Goal: Find specific page/section: Find specific page/section

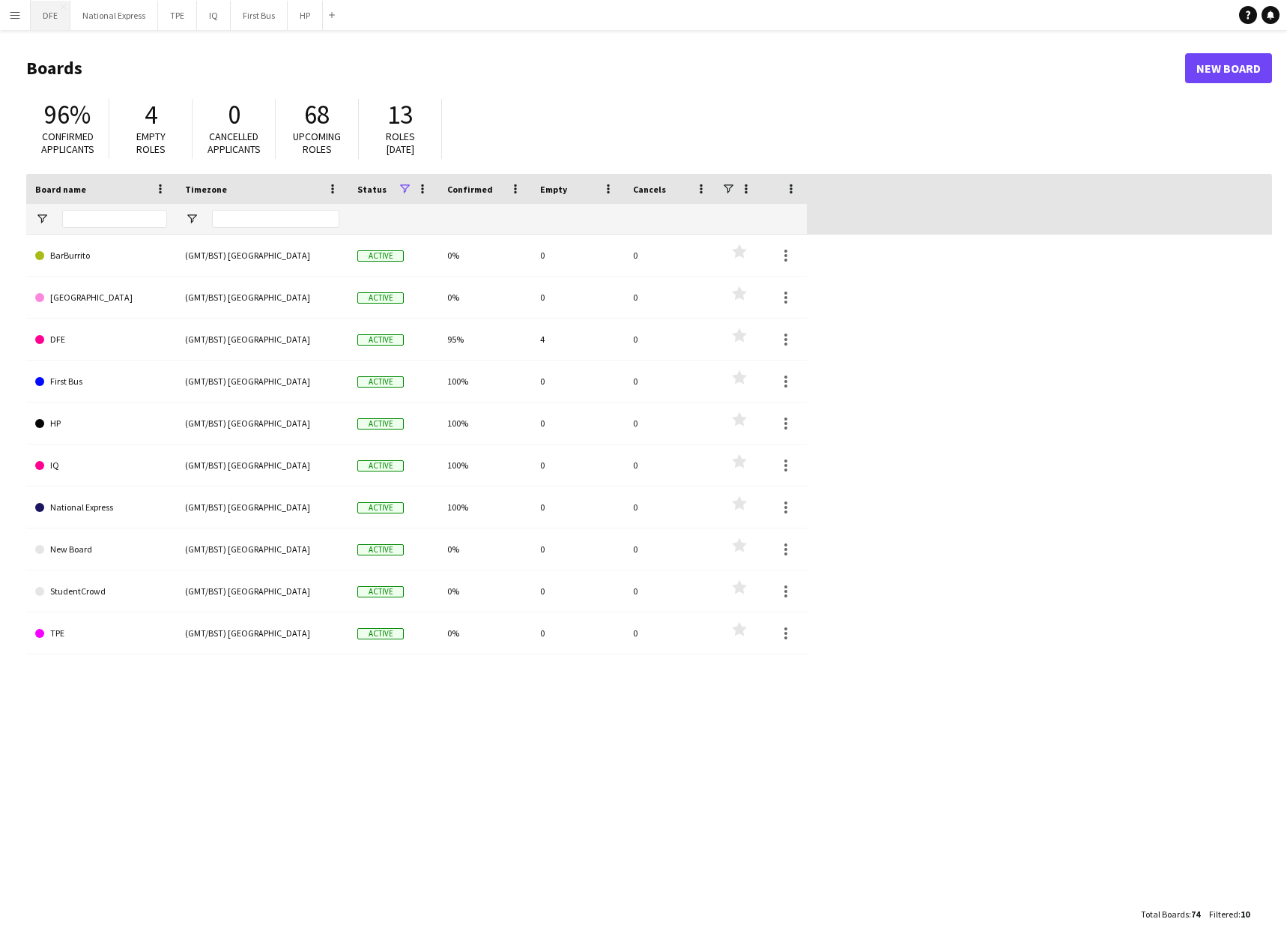
click at [47, 14] on button "DFE Close" at bounding box center [50, 15] width 40 height 29
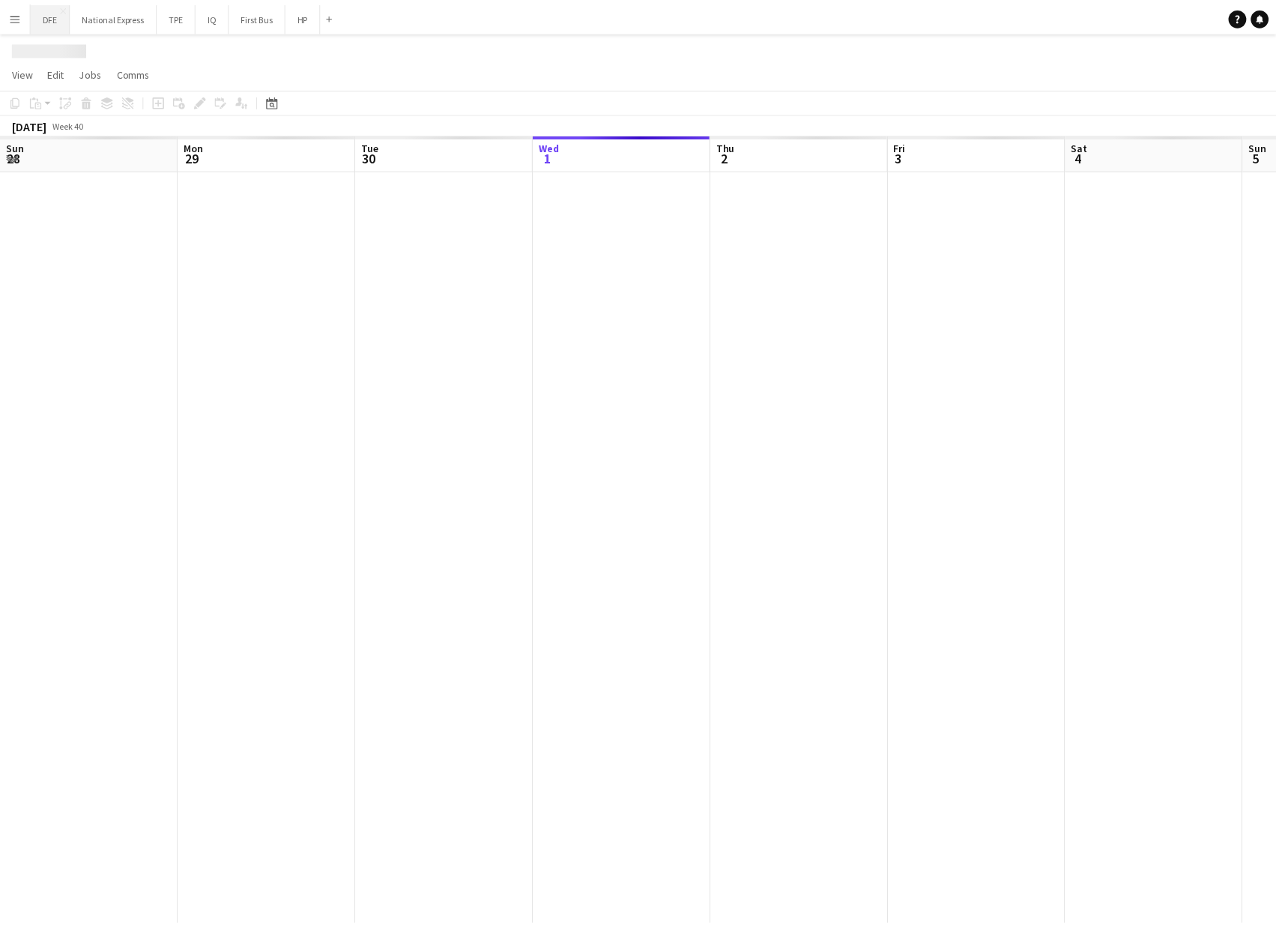
scroll to position [0, 358]
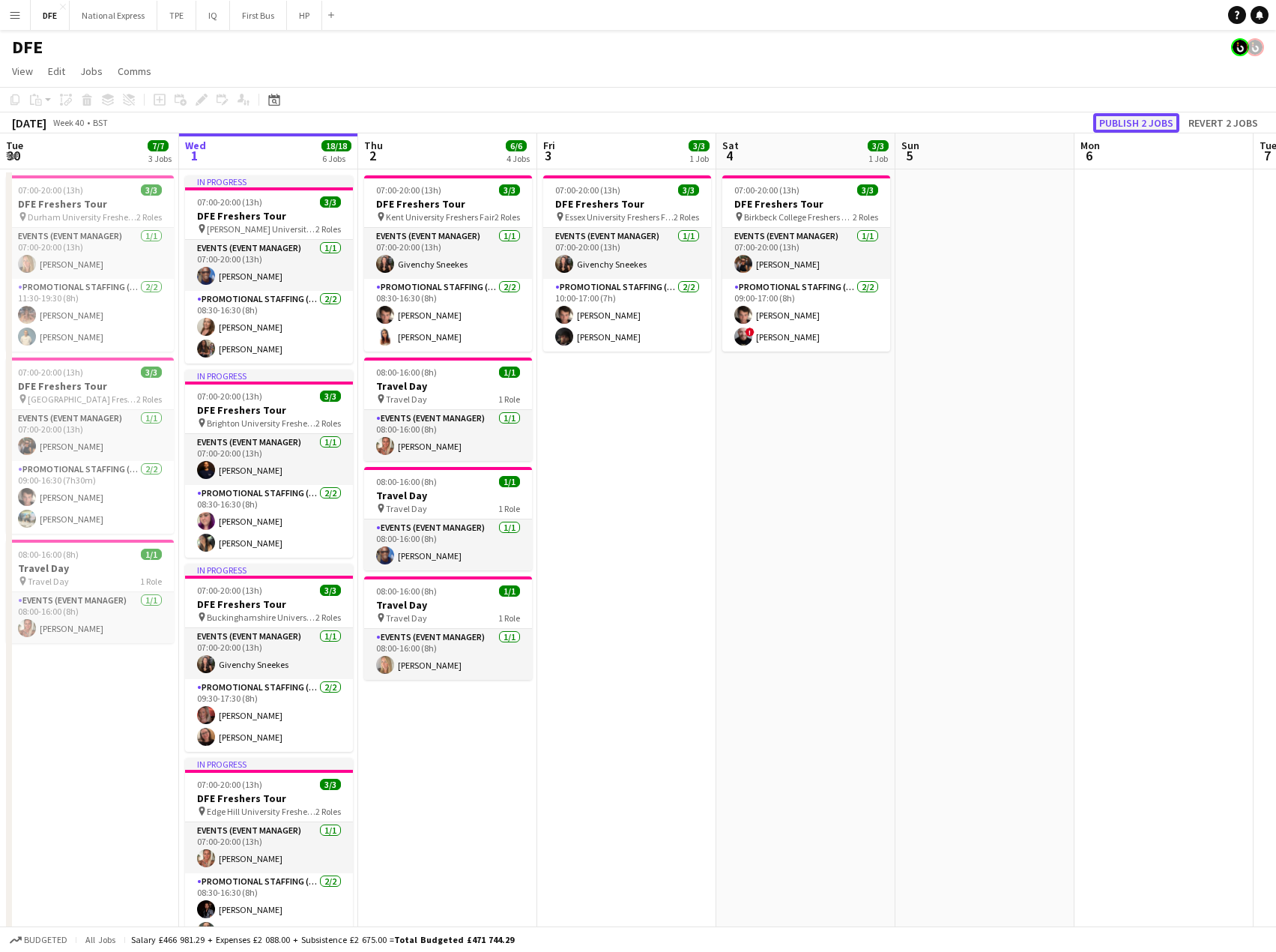
click at [1149, 122] on button "Publish 2 jobs" at bounding box center [1137, 123] width 86 height 19
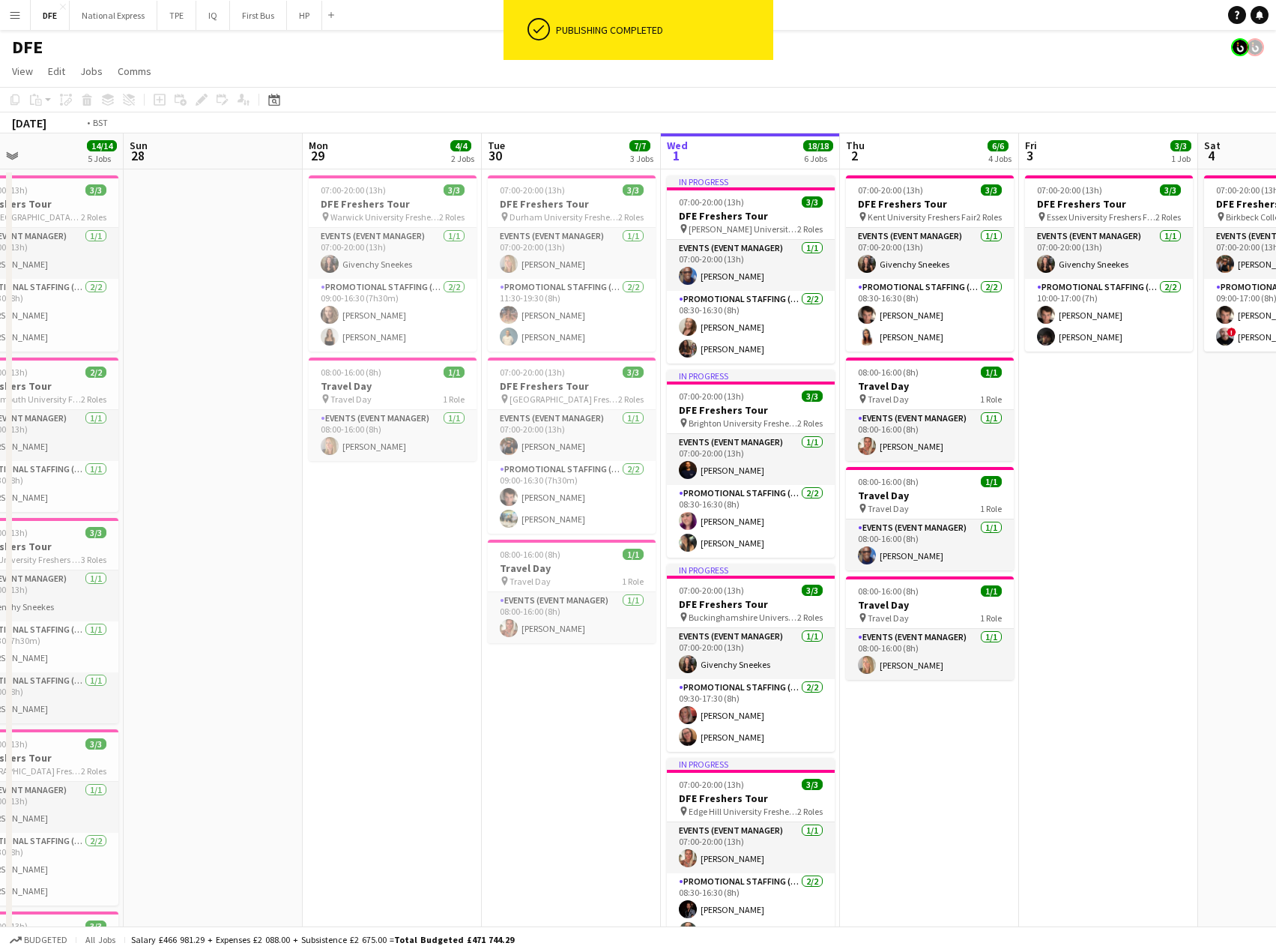
scroll to position [0, 495]
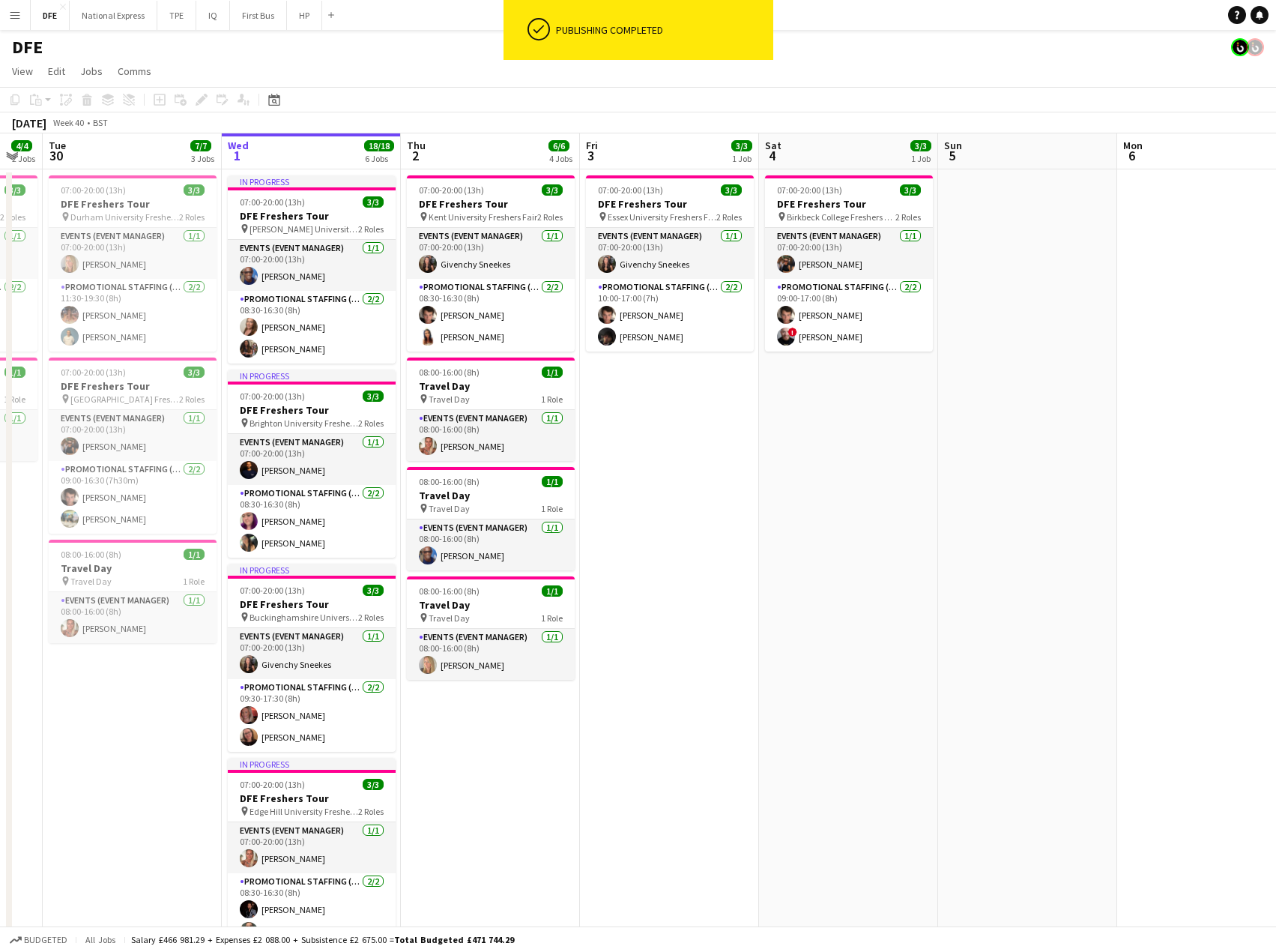
drag, startPoint x: 761, startPoint y: 554, endPoint x: 802, endPoint y: 487, distance: 78.5
click at [802, 487] on app-calendar-viewport "Sat 27 14/14 5 Jobs Sun 28 Mon 29 4/4 2 Jobs Tue 30 7/7 3 Jobs Wed 1 18/18 6 Jo…" at bounding box center [638, 912] width 1276 height 1556
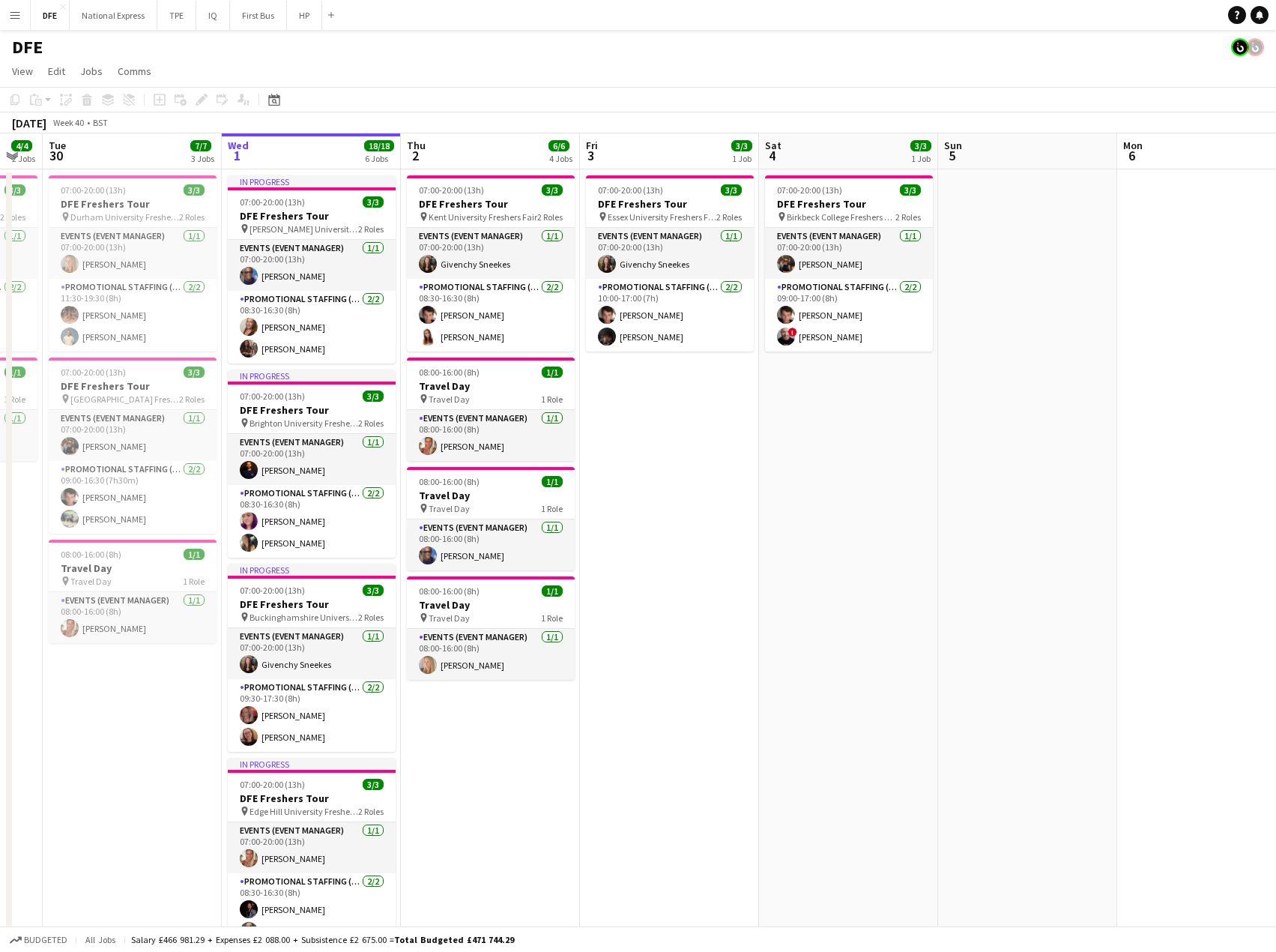
click at [1155, 106] on app-toolbar "Copy Paste Paste Ctrl+V Paste with crew Ctrl+Shift+V Paste linked Job [GEOGRAPH…" at bounding box center [638, 99] width 1276 height 25
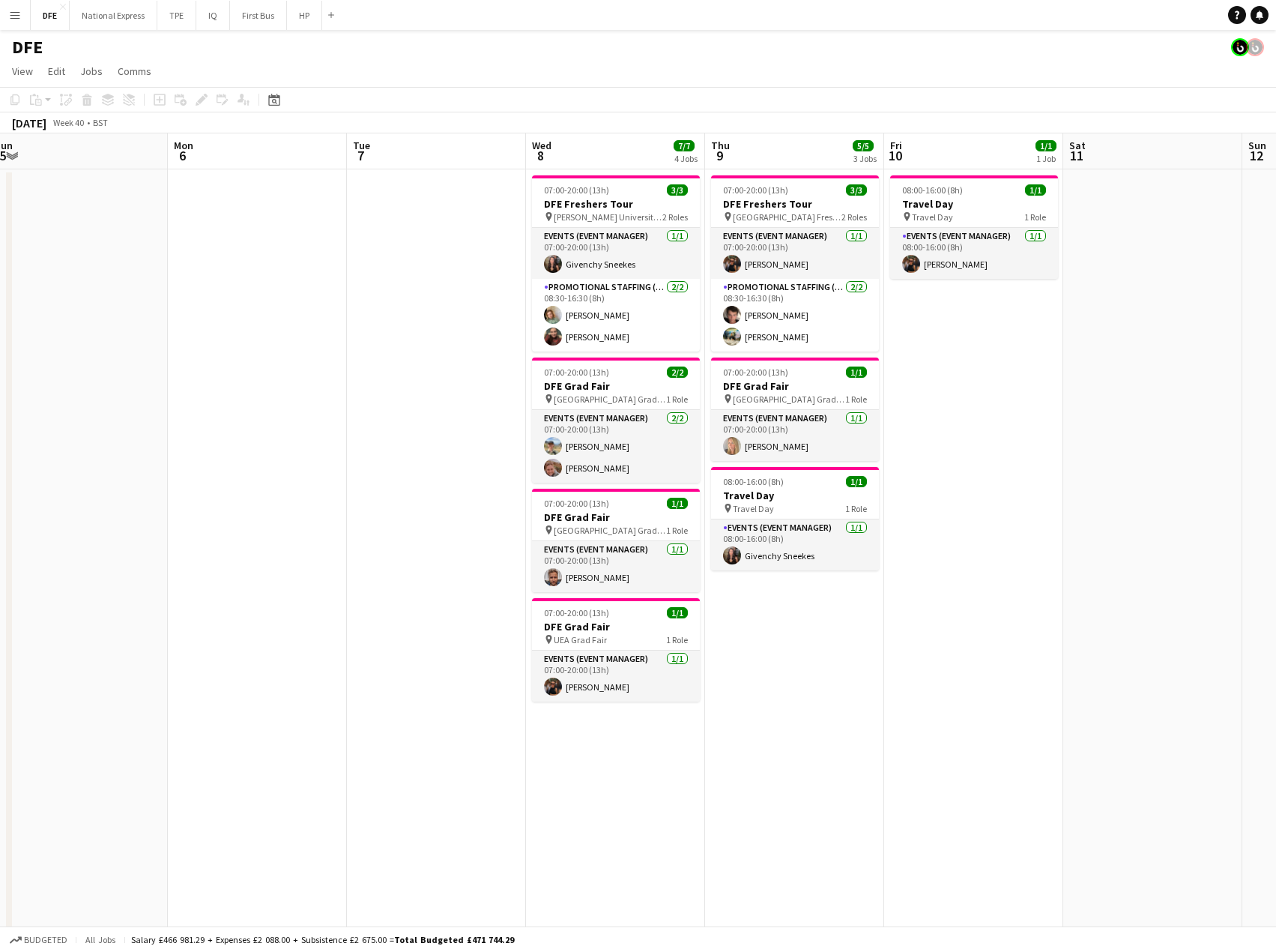
scroll to position [0, 627]
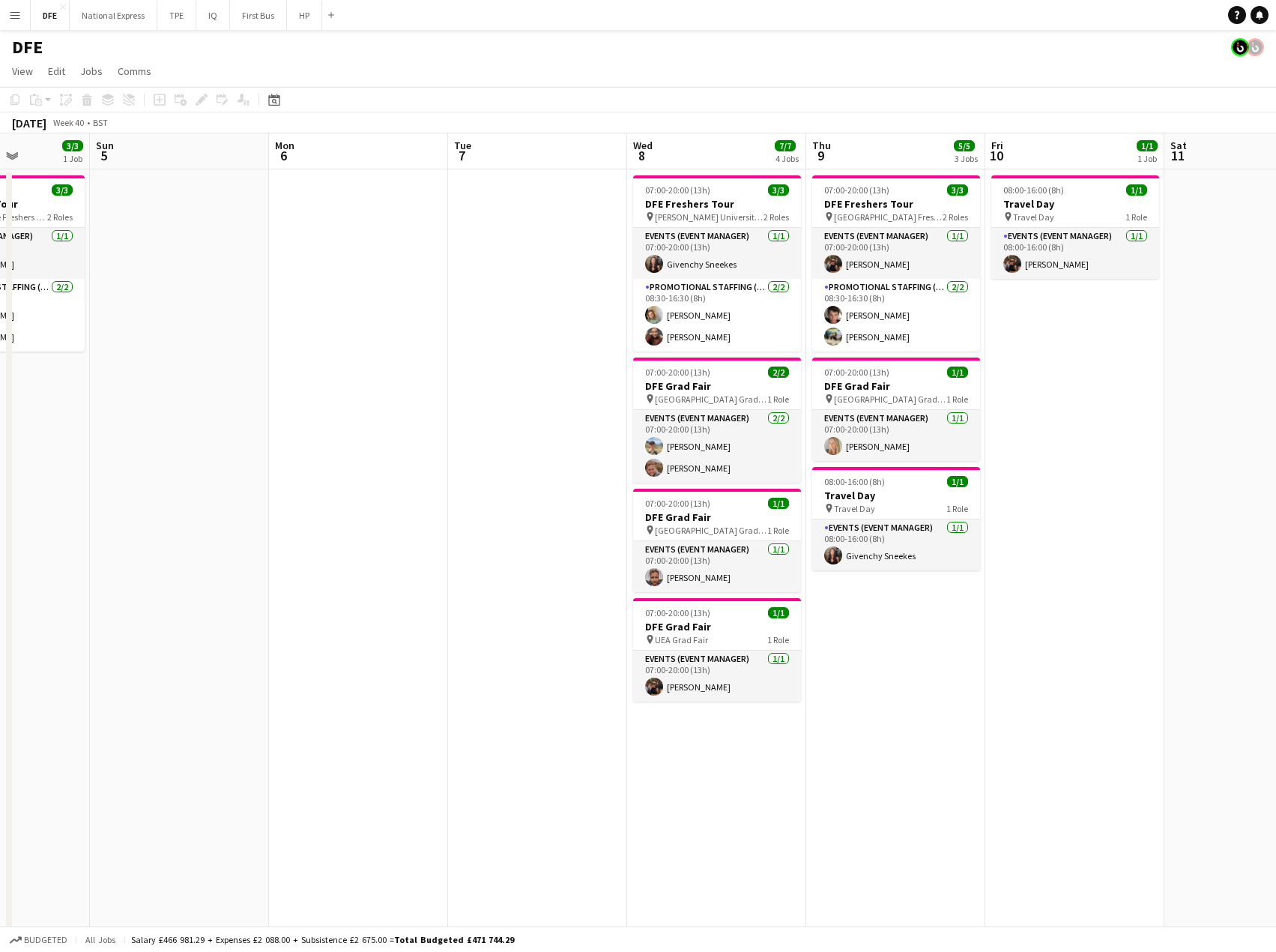
drag, startPoint x: 1133, startPoint y: 424, endPoint x: 298, endPoint y: 439, distance: 835.1
click at [298, 439] on app-calendar-viewport "Wed 1 18/18 6 Jobs Thu 2 6/6 4 Jobs Fri 3 3/3 1 Job Sat 4 3/3 1 Job Sun 5 Mon 6…" at bounding box center [638, 912] width 1276 height 1556
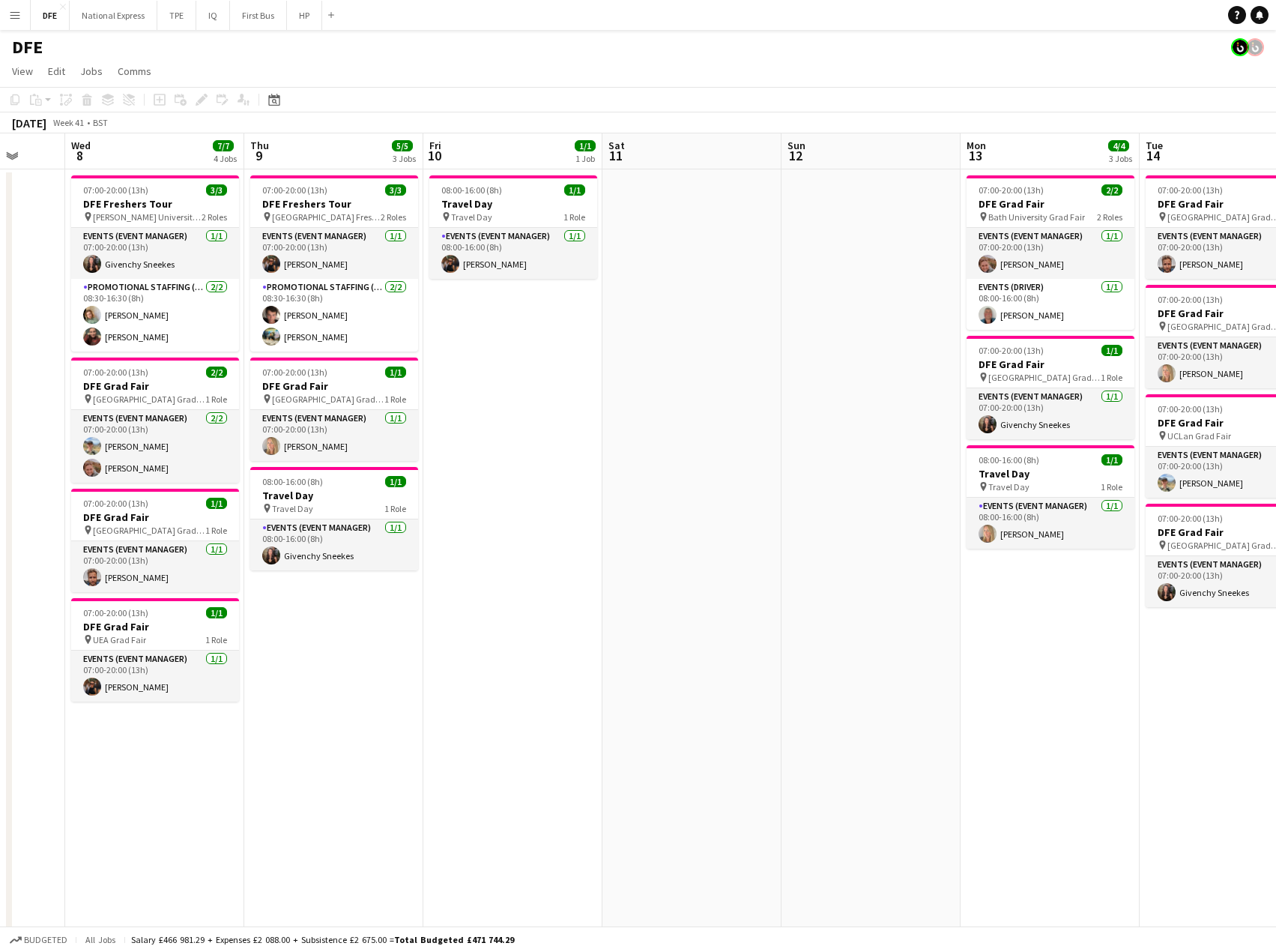
scroll to position [0, 473]
drag, startPoint x: 1053, startPoint y: 359, endPoint x: 490, endPoint y: 358, distance: 563.0
click at [490, 358] on app-calendar-viewport "Sun 5 Mon 6 Tue 7 Wed 8 7/7 4 Jobs Thu 9 5/5 3 Jobs Fri 10 1/1 1 Job Sat 11 Sun…" at bounding box center [638, 912] width 1276 height 1556
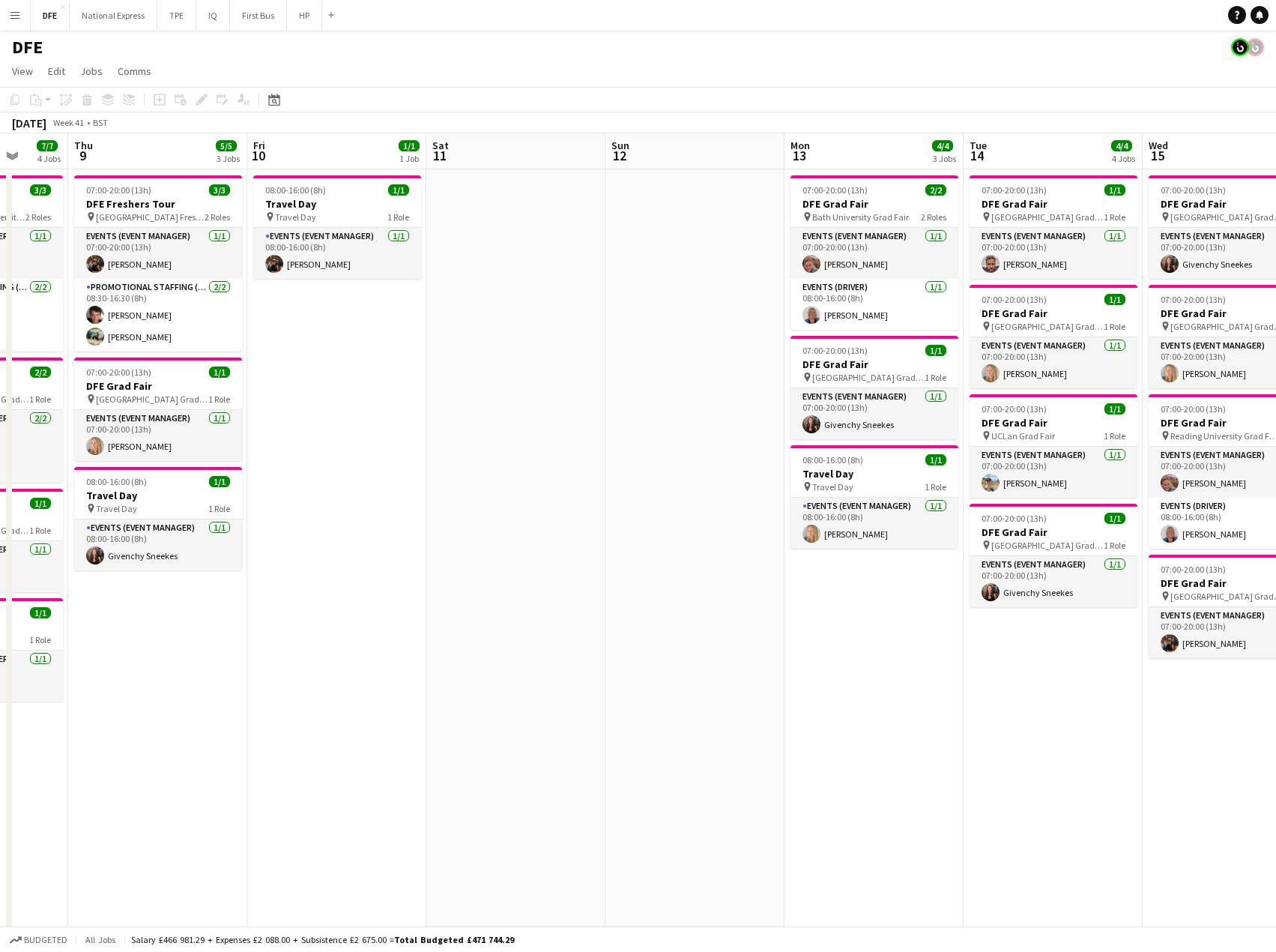
scroll to position [0, 662]
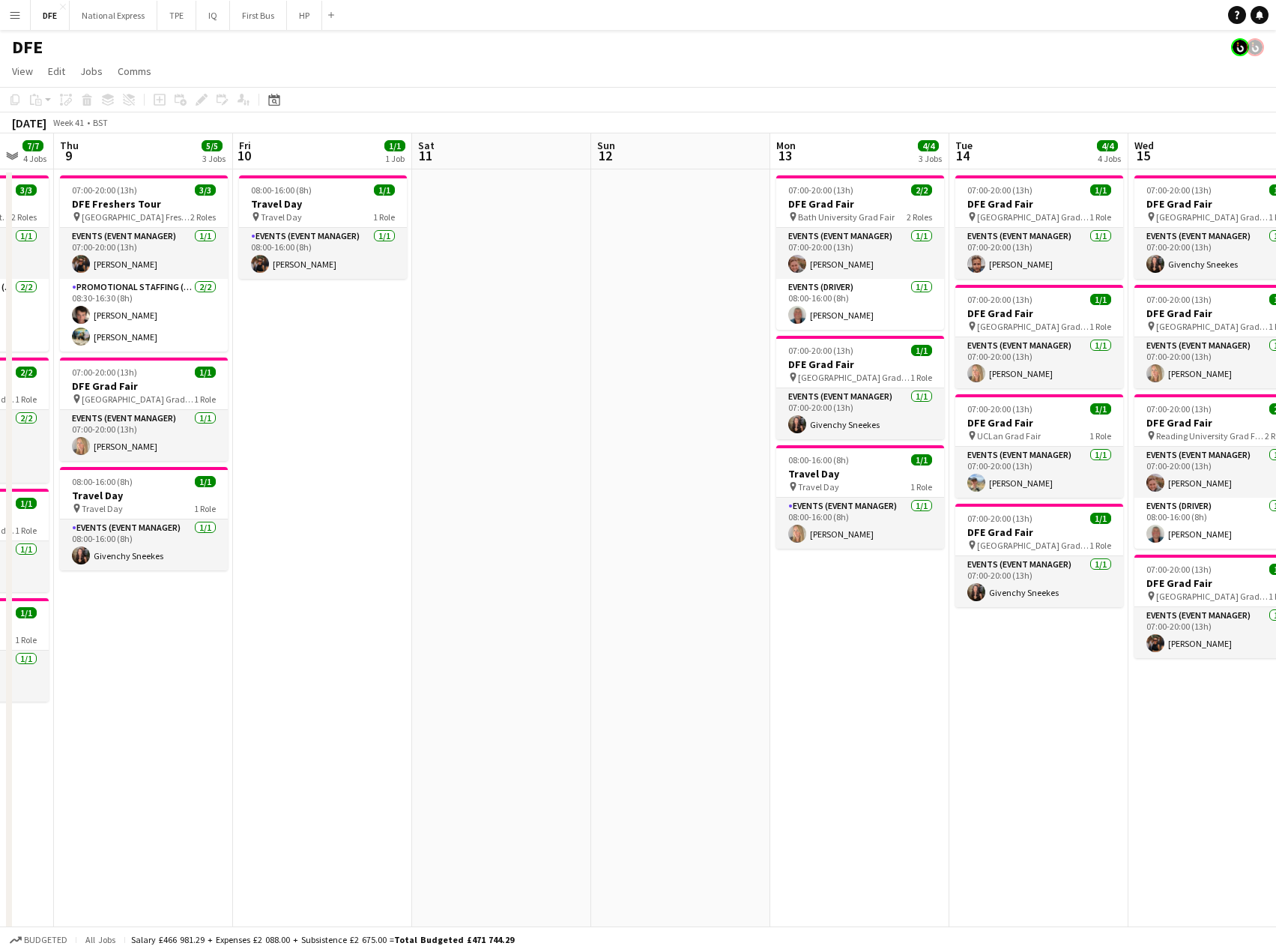
drag, startPoint x: 787, startPoint y: 404, endPoint x: 598, endPoint y: 406, distance: 189.0
click at [598, 406] on app-calendar-viewport "Sun 5 Mon 6 Tue 7 Wed 8 7/7 4 Jobs Thu 9 5/5 3 Jobs Fri 10 1/1 1 Job Sat 11 Sun…" at bounding box center [638, 912] width 1276 height 1556
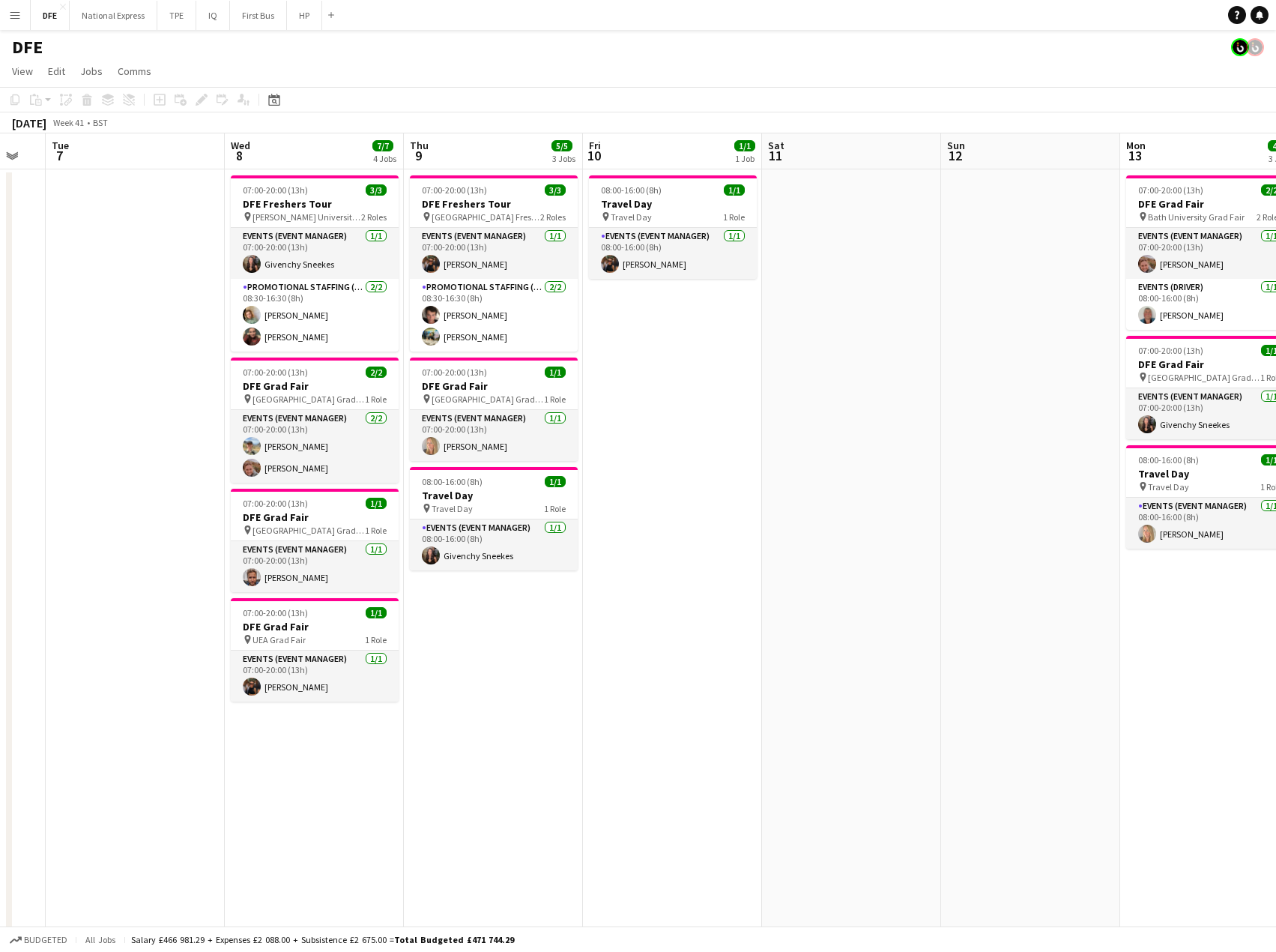
scroll to position [0, 312]
drag, startPoint x: 551, startPoint y: 554, endPoint x: 852, endPoint y: 559, distance: 301.0
click at [852, 559] on app-calendar-viewport "Sun 5 Mon 6 Tue 7 Wed 8 7/7 4 Jobs Thu 9 5/5 3 Jobs Fri 10 1/1 1 Job Sat 11 Sun…" at bounding box center [638, 912] width 1276 height 1556
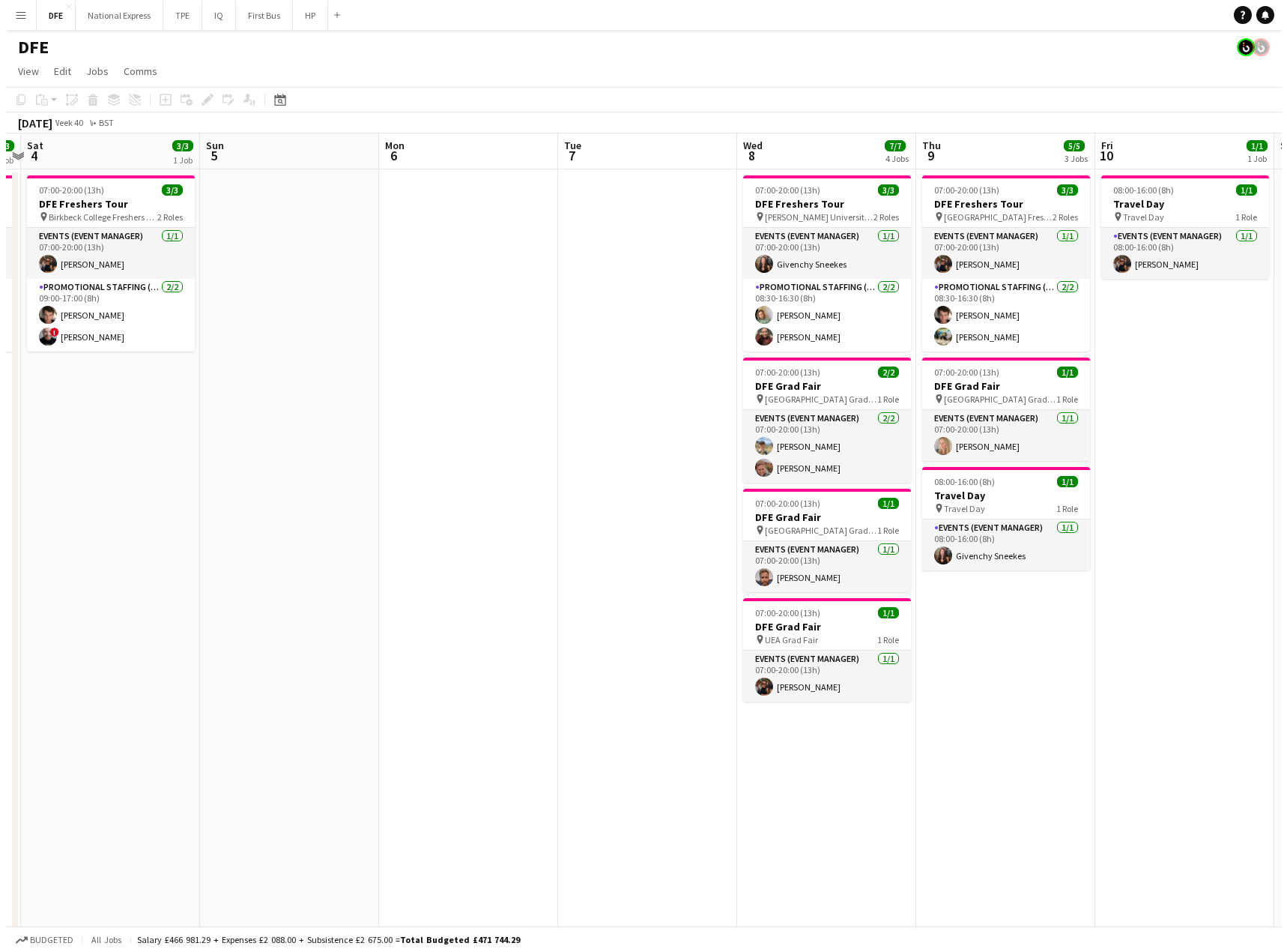
scroll to position [0, 325]
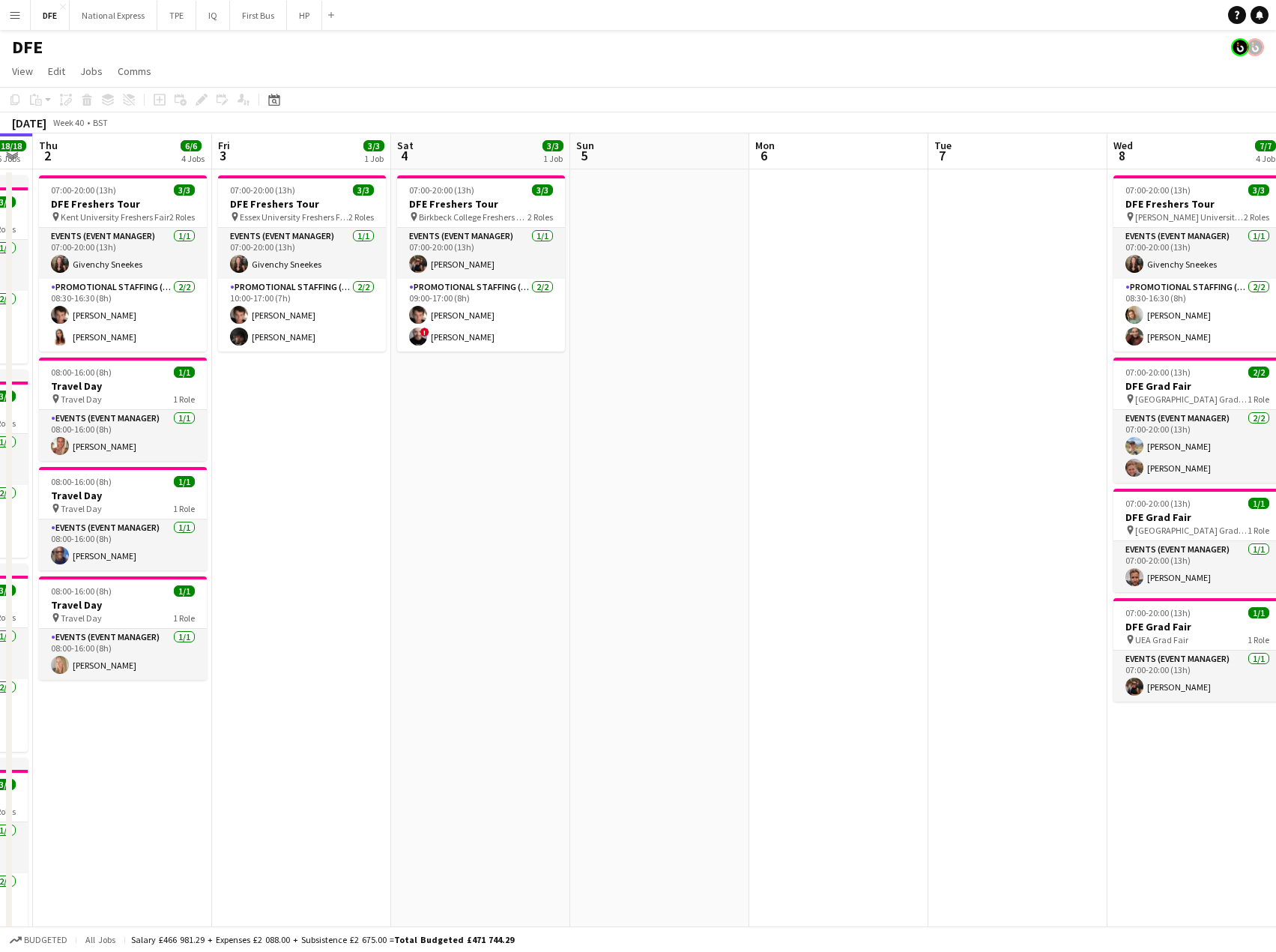
drag, startPoint x: 402, startPoint y: 318, endPoint x: 963, endPoint y: 340, distance: 561.4
click at [963, 340] on app-calendar-viewport "Tue 30 7/7 3 Jobs Wed 1 18/18 6 Jobs Thu 2 6/6 4 Jobs Fri 3 3/3 1 Job Sat 4 3/3…" at bounding box center [638, 912] width 1276 height 1556
click at [96, 23] on button "National Express Close" at bounding box center [113, 15] width 87 height 29
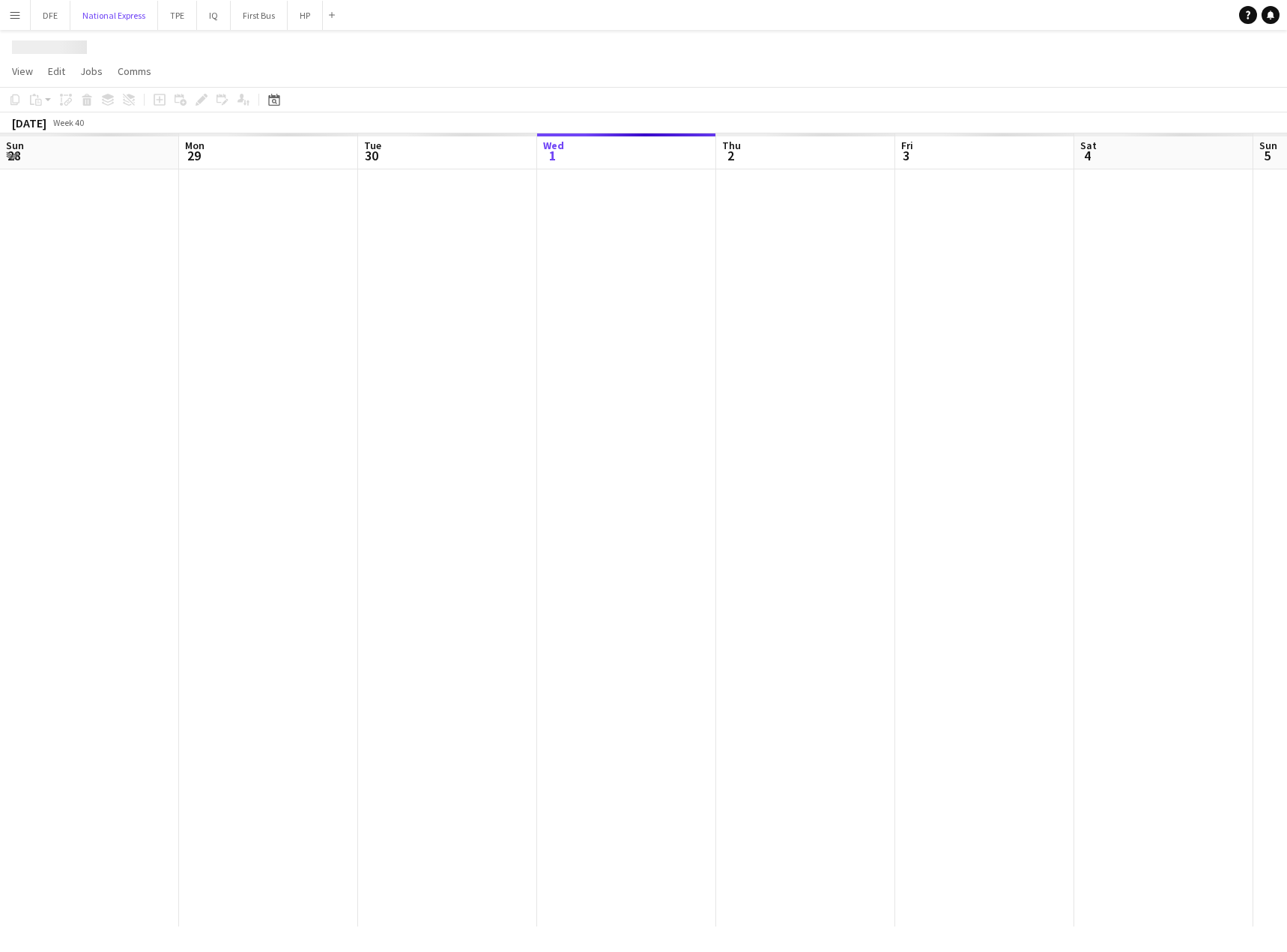
scroll to position [0, 358]
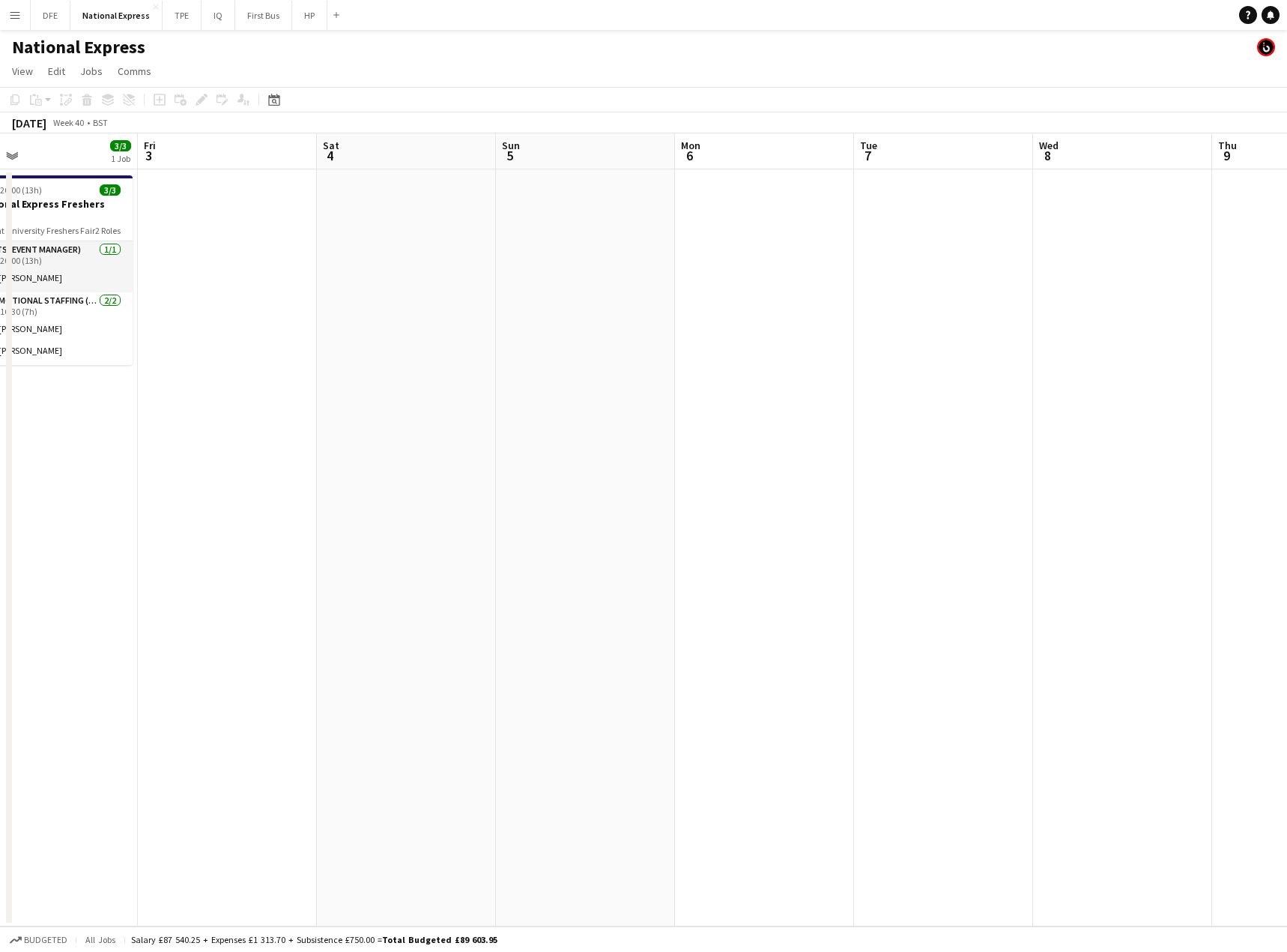
drag, startPoint x: 1000, startPoint y: 384, endPoint x: 953, endPoint y: 380, distance: 47.2
click at [962, 390] on app-calendar-viewport "Tue 30 Wed 1 1/1 1 Job Thu 2 3/3 1 Job Fri 3 Sat 4 Sun 5 Mon 6 Tue 7 Wed 8 Thu …" at bounding box center [644, 529] width 1287 height 793
